Goal: Task Accomplishment & Management: Manage account settings

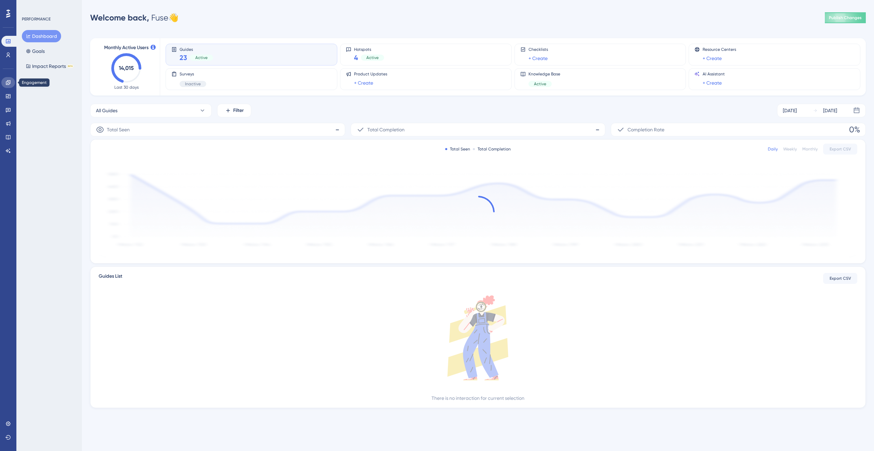
click at [8, 82] on icon at bounding box center [7, 82] width 5 height 5
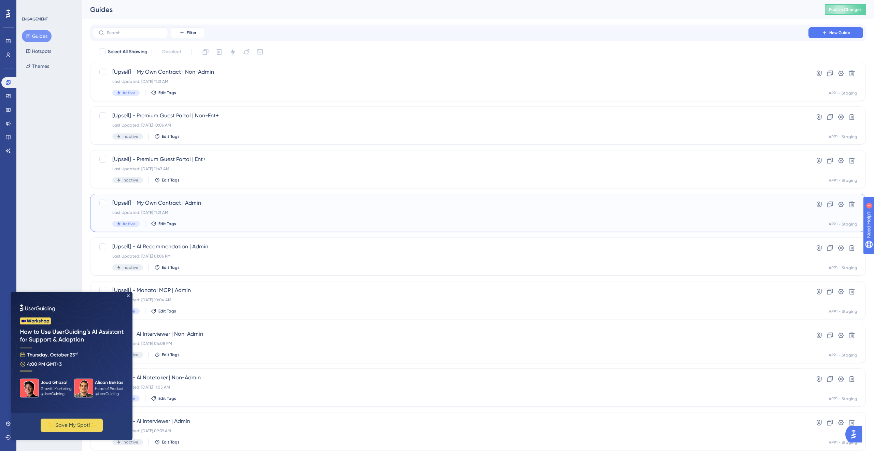
click at [245, 211] on div "Last Updated: Oct 09 2025, 11:21 AM" at bounding box center [450, 212] width 676 height 5
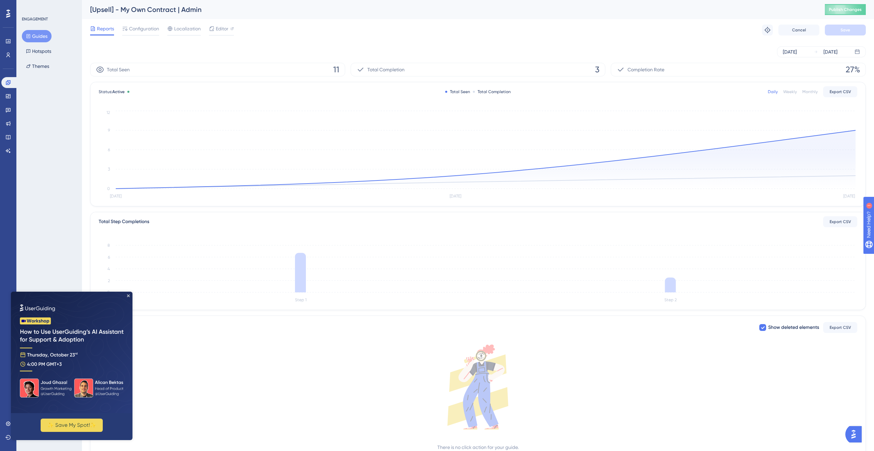
click at [130, 294] on img at bounding box center [71, 352] width 121 height 121
click at [129, 296] on icon "Close Preview" at bounding box center [128, 295] width 3 height 3
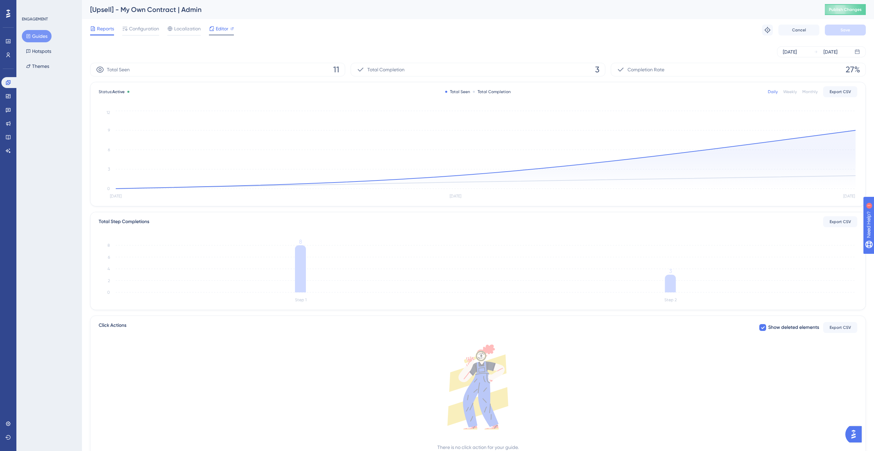
click at [214, 31] on div at bounding box center [211, 29] width 5 height 8
click at [135, 33] on div "Configuration" at bounding box center [140, 30] width 37 height 11
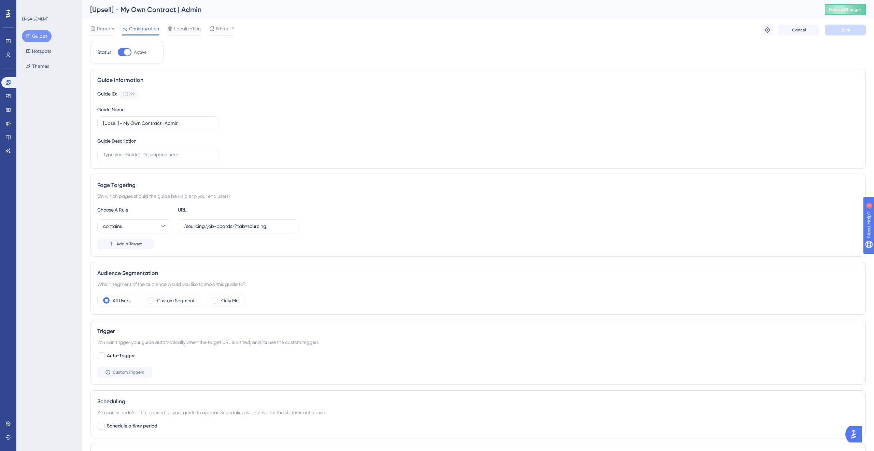
click at [35, 37] on button "Guides" at bounding box center [37, 36] width 30 height 12
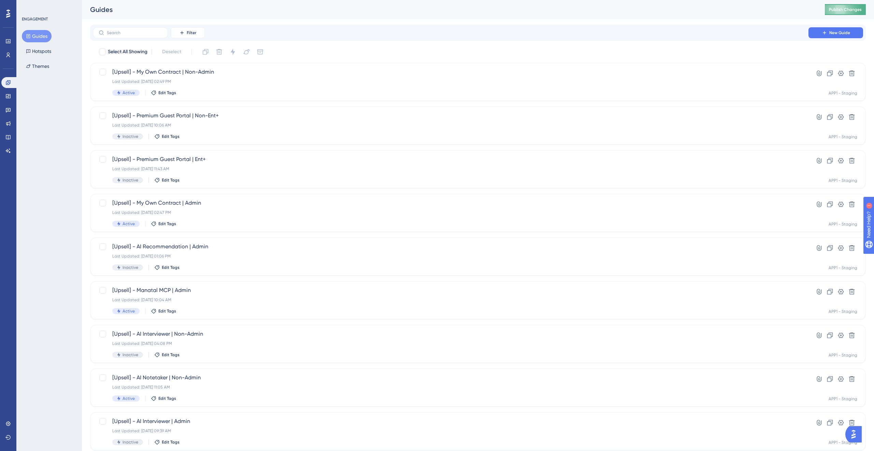
click at [840, 6] on button "Publish Changes" at bounding box center [844, 9] width 41 height 11
